Goal: Transaction & Acquisition: Purchase product/service

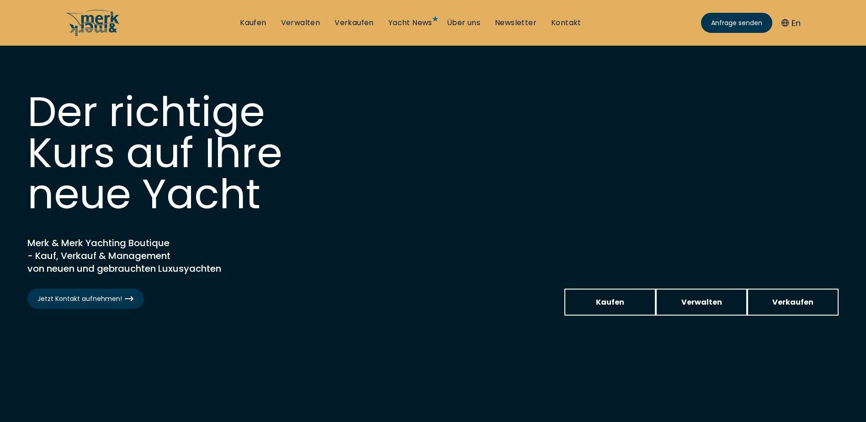
click at [605, 301] on span "Kaufen" at bounding box center [610, 302] width 28 height 11
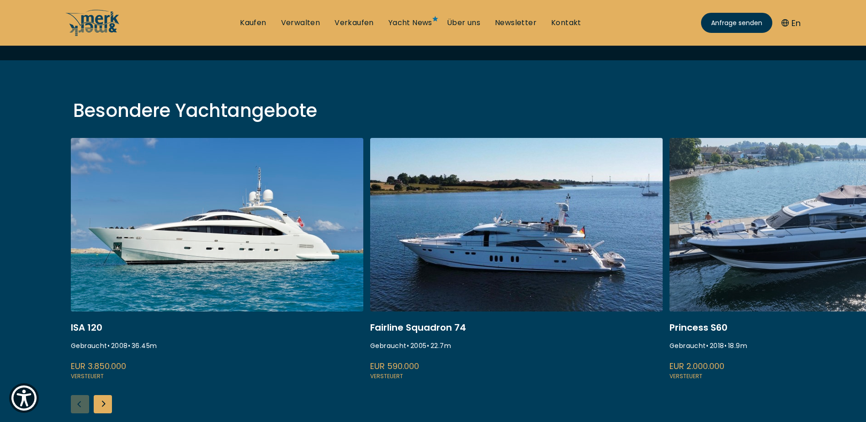
scroll to position [274, 0]
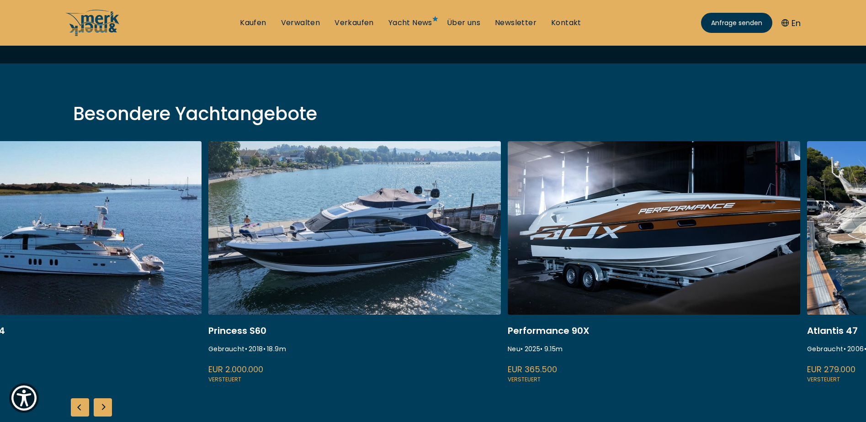
click at [264, 261] on link at bounding box center [354, 263] width 293 height 244
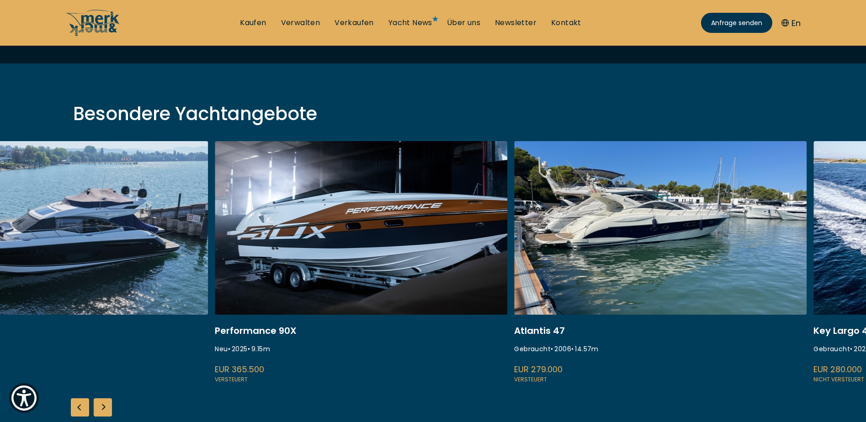
click at [372, 240] on link at bounding box center [361, 263] width 293 height 244
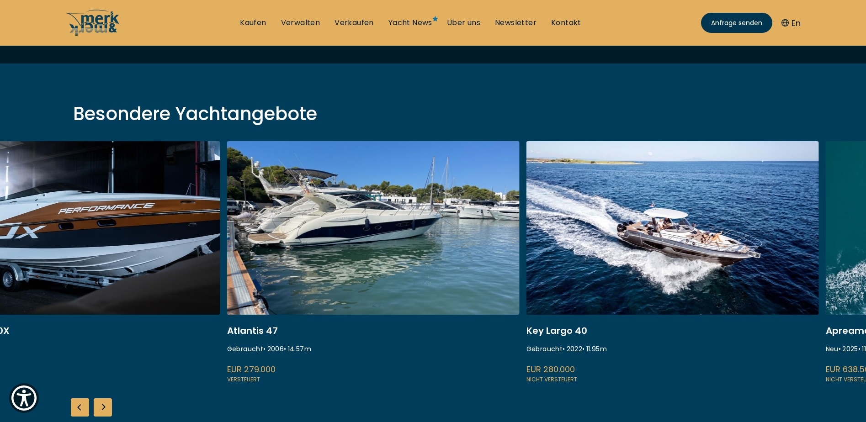
click at [364, 221] on link at bounding box center [373, 263] width 293 height 244
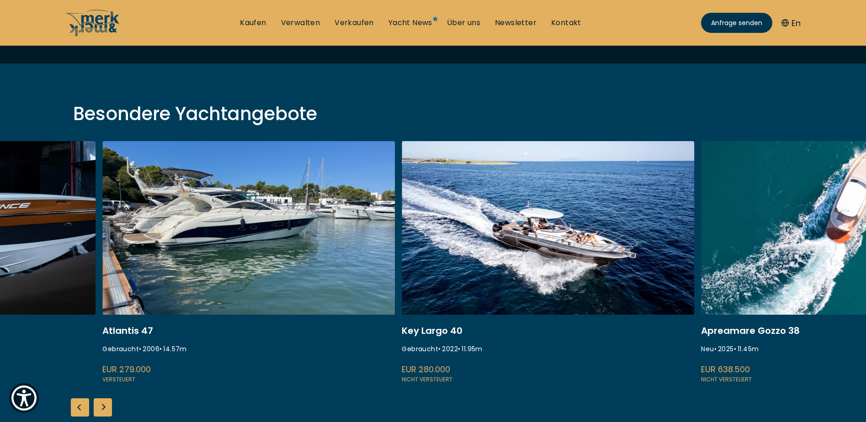
click at [488, 241] on link at bounding box center [548, 263] width 293 height 244
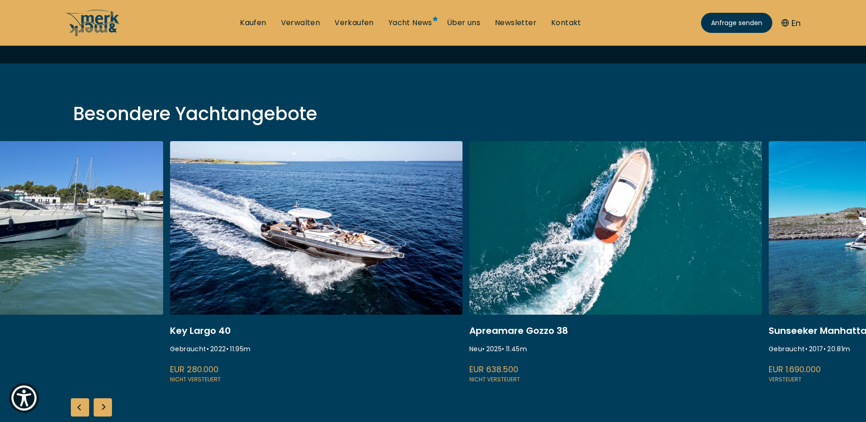
click at [469, 235] on link at bounding box center [615, 263] width 293 height 244
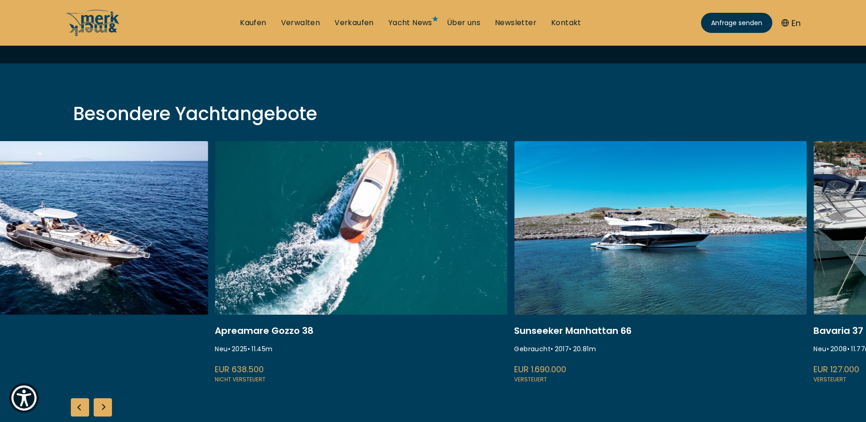
click at [514, 242] on link at bounding box center [660, 263] width 293 height 244
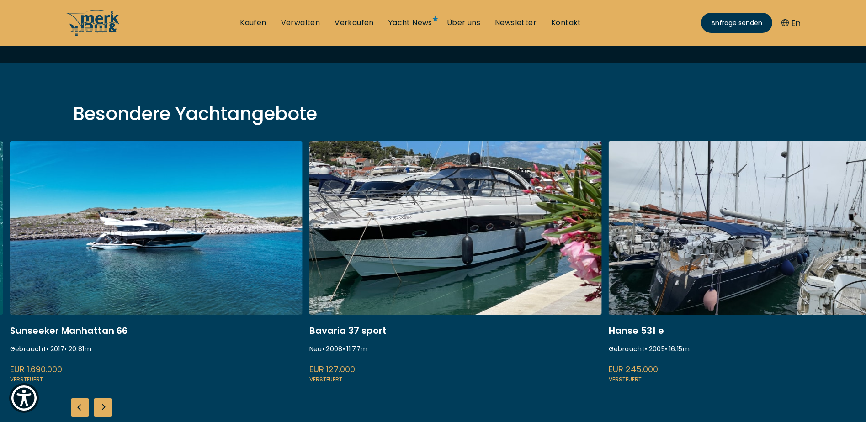
click at [609, 234] on link at bounding box center [755, 263] width 293 height 244
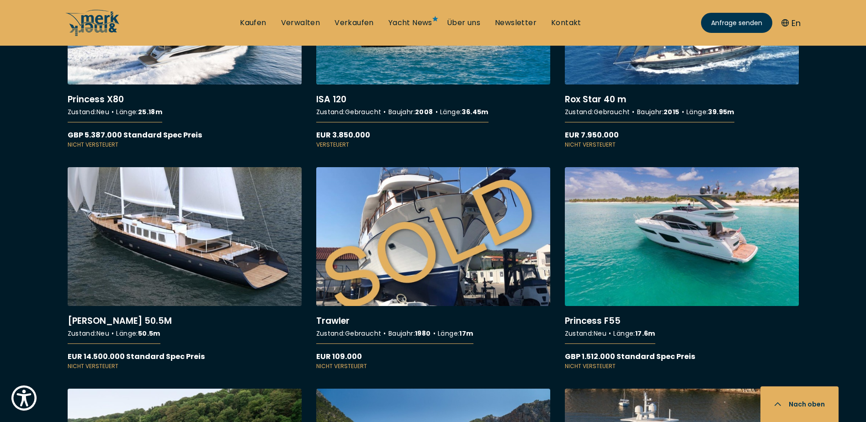
scroll to position [7001, 0]
